Goal: Task Accomplishment & Management: Use online tool/utility

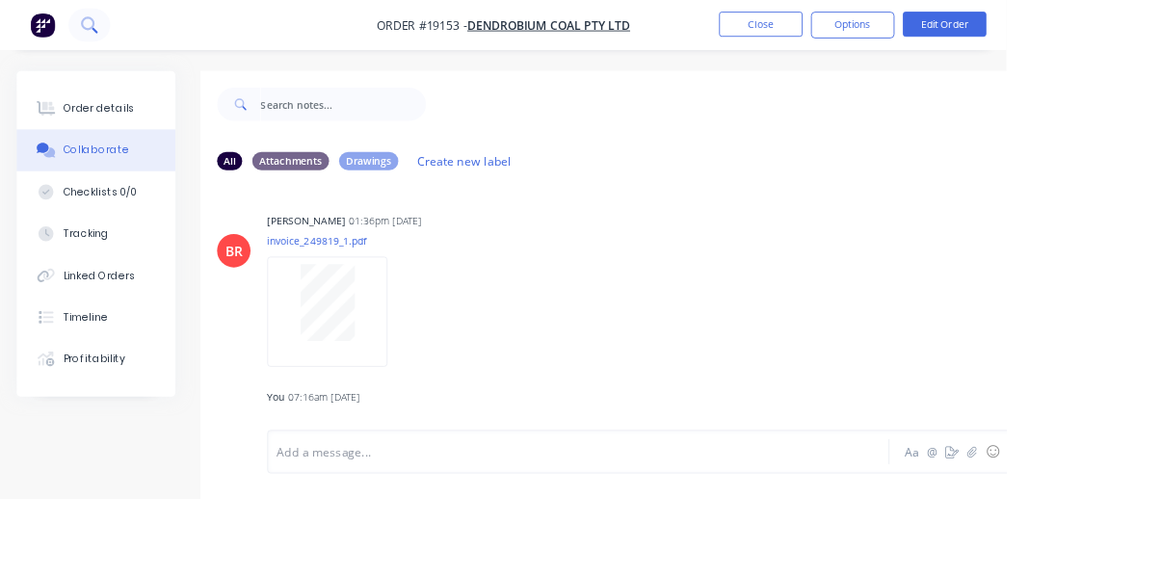
click at [109, 33] on icon at bounding box center [109, 35] width 7 height 7
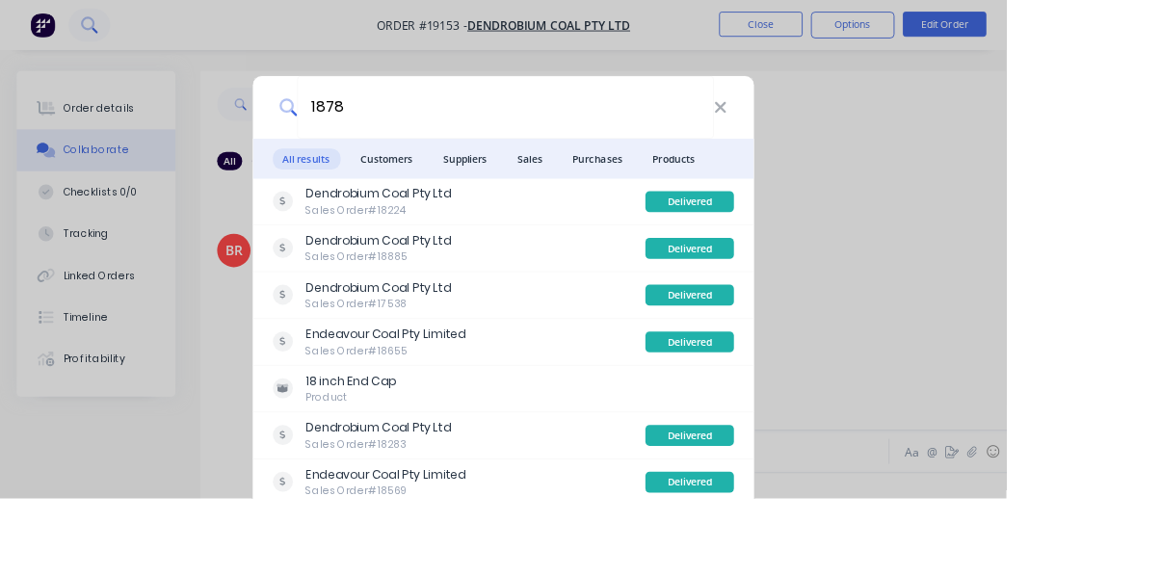
type input "18788"
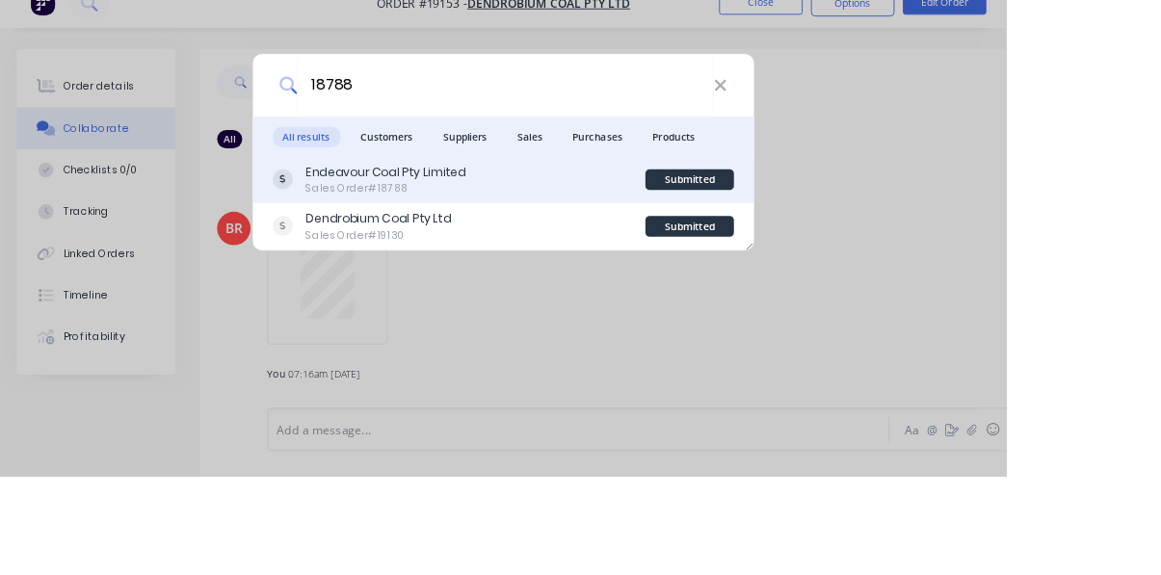
click at [599, 237] on div "Endeavour Coal Pty Limited Sales Order #18788" at bounding box center [529, 233] width 431 height 38
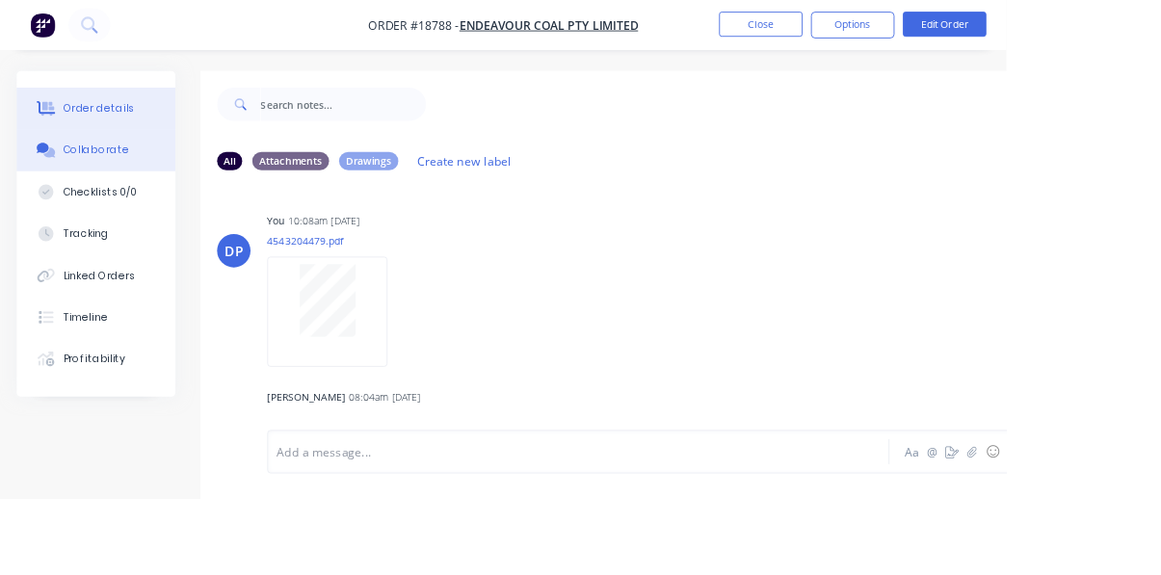
click at [92, 126] on div "Order details" at bounding box center [114, 125] width 82 height 17
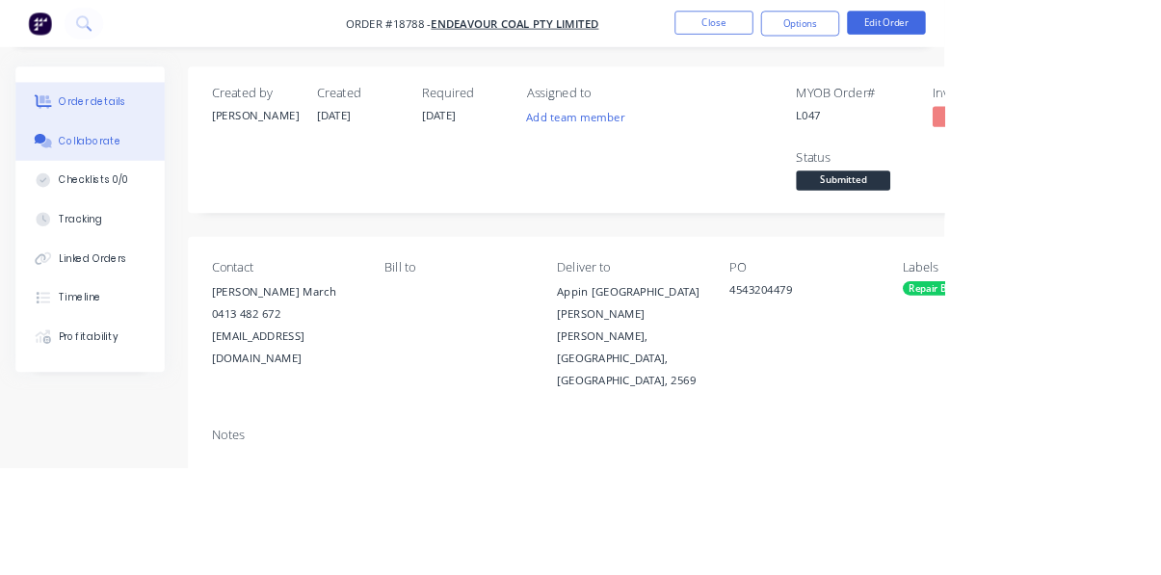
click at [93, 182] on button "Collaborate" at bounding box center [110, 173] width 183 height 48
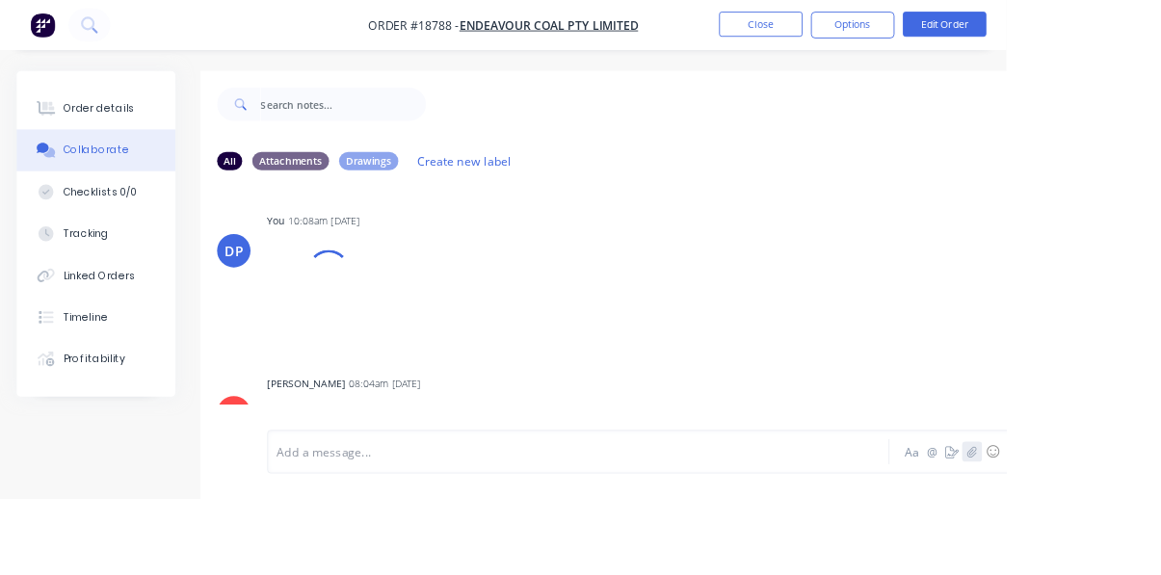
click at [1118, 528] on icon "button" at bounding box center [1122, 520] width 12 height 13
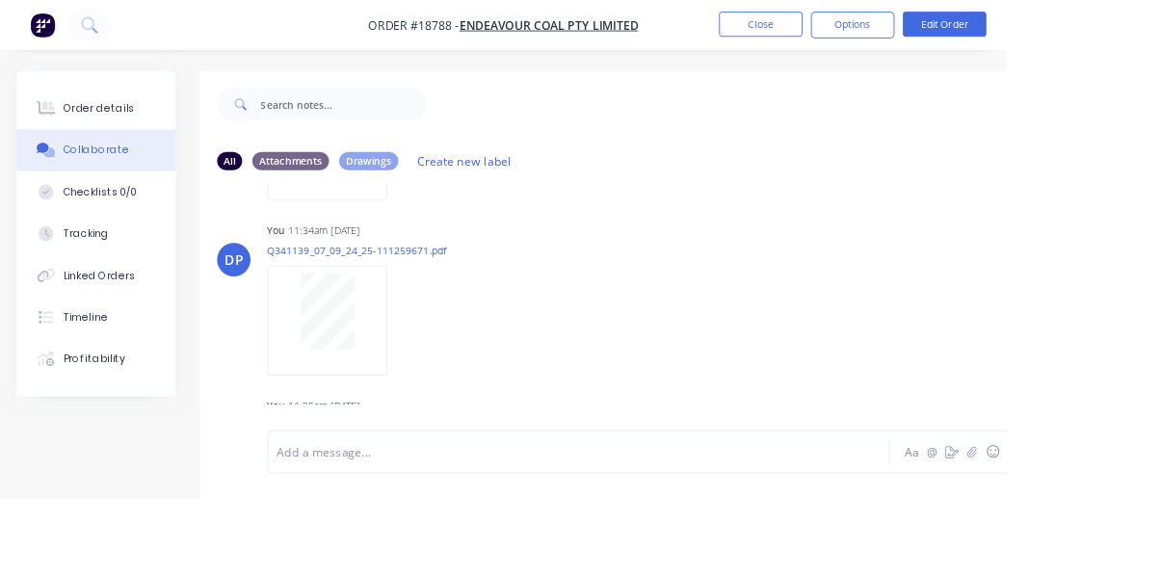
scroll to position [1877, 0]
